Goal: Information Seeking & Learning: Learn about a topic

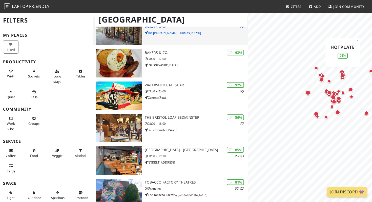
scroll to position [157, 0]
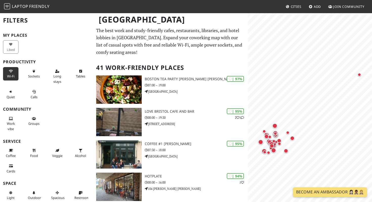
click at [8, 76] on span "Wi-Fi" at bounding box center [10, 76] width 7 height 5
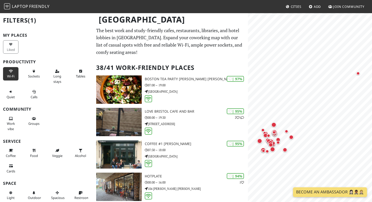
click at [8, 76] on span "Wi-Fi" at bounding box center [10, 76] width 7 height 5
click at [9, 75] on span "Wi-Fi" at bounding box center [10, 76] width 7 height 5
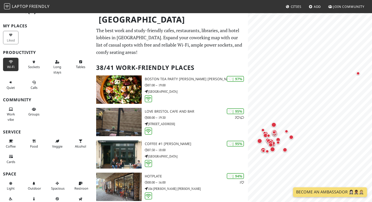
scroll to position [13, 0]
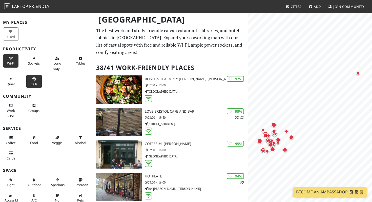
click at [35, 79] on icon at bounding box center [34, 79] width 4 height 3
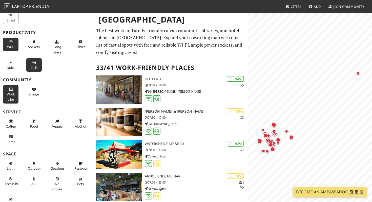
scroll to position [37, 0]
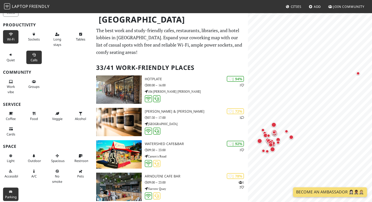
click at [10, 196] on span "Parking" at bounding box center [11, 197] width 12 height 5
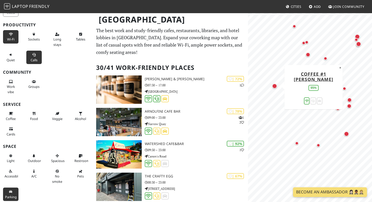
click at [274, 86] on div "Map marker" at bounding box center [274, 86] width 5 height 5
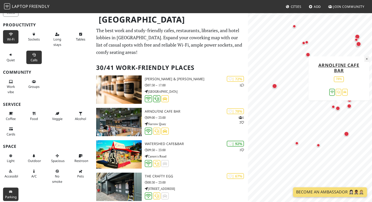
click at [367, 59] on button "×" at bounding box center [367, 59] width 5 height 6
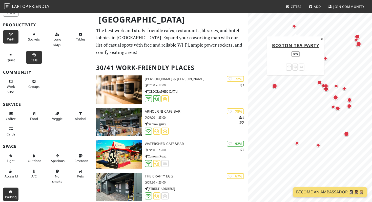
click at [294, 28] on div "Map marker" at bounding box center [295, 27] width 4 height 4
click at [296, 27] on div "Map marker" at bounding box center [295, 27] width 4 height 4
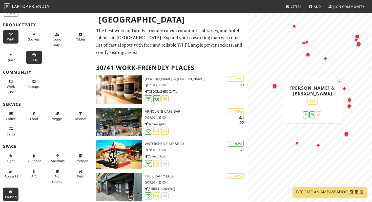
click at [340, 83] on button "×" at bounding box center [339, 82] width 5 height 6
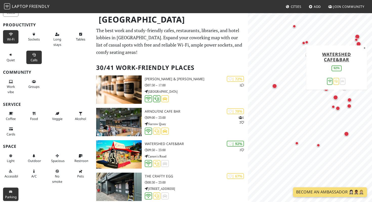
click at [336, 96] on div "Map marker" at bounding box center [335, 97] width 5 height 5
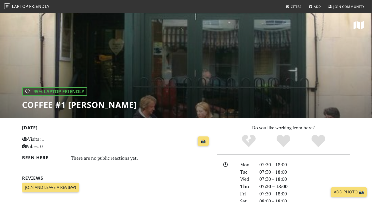
click at [159, 72] on div "| 95% Laptop Friendly Coffee #1 [PERSON_NAME]" at bounding box center [186, 65] width 372 height 105
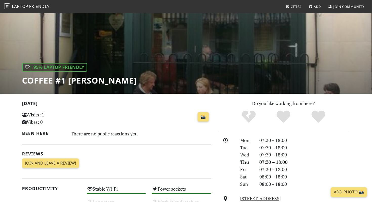
scroll to position [27, 0]
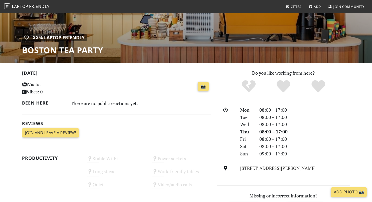
scroll to position [56, 0]
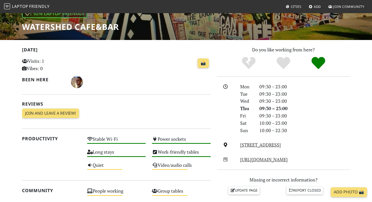
scroll to position [31, 0]
